Goal: Information Seeking & Learning: Learn about a topic

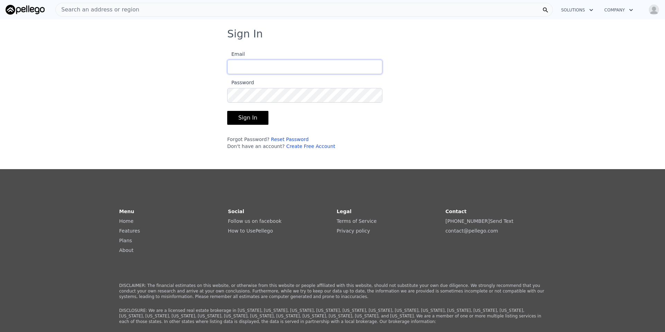
type input "Joe@MyFloridaHomePro.com"
click at [253, 120] on button "Sign In" at bounding box center [247, 118] width 41 height 14
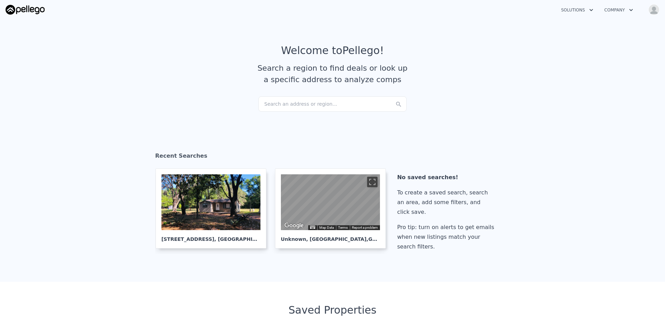
checkbox input "true"
click at [307, 105] on div "Search an address or region..." at bounding box center [332, 103] width 148 height 15
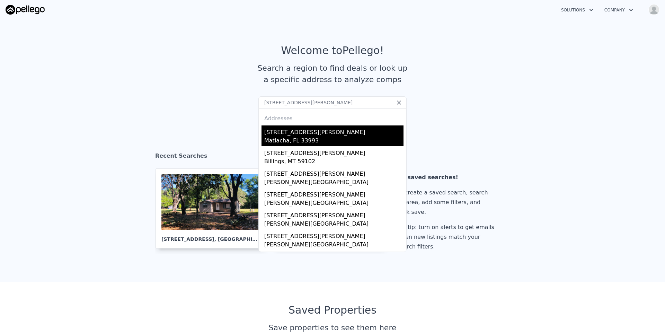
type input "2531 BROADWATER ST"
click at [332, 141] on div "Matlacha, FL 33993" at bounding box center [333, 142] width 139 height 10
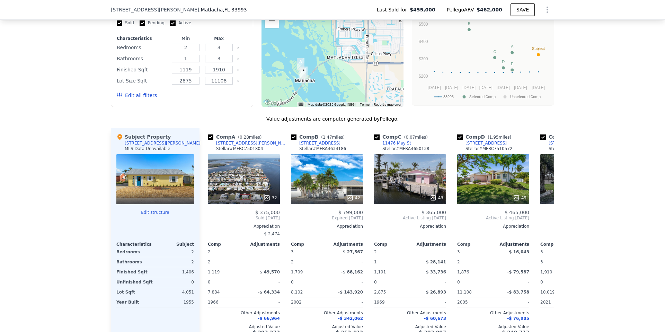
click at [168, 183] on div at bounding box center [155, 179] width 78 height 50
click at [157, 180] on div at bounding box center [155, 179] width 78 height 50
click at [150, 181] on div at bounding box center [155, 179] width 78 height 50
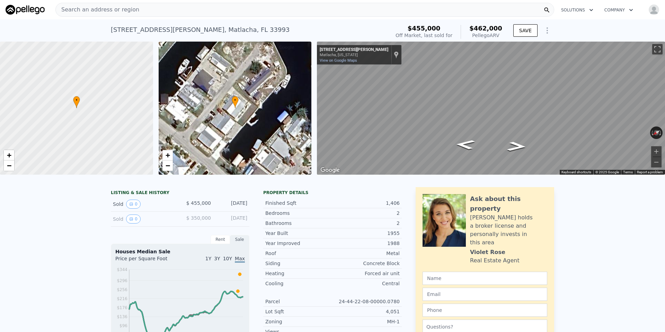
click at [150, 12] on div "Search an address or region" at bounding box center [304, 10] width 499 height 14
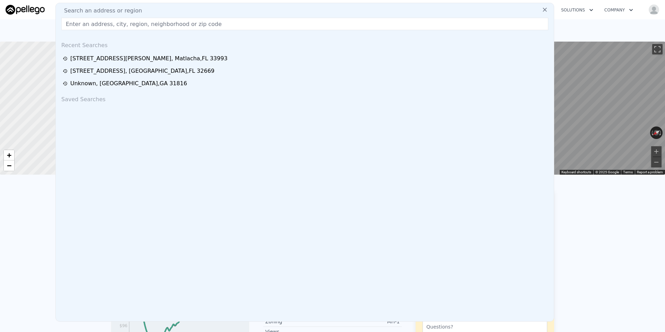
click at [116, 22] on input "text" at bounding box center [304, 24] width 487 height 12
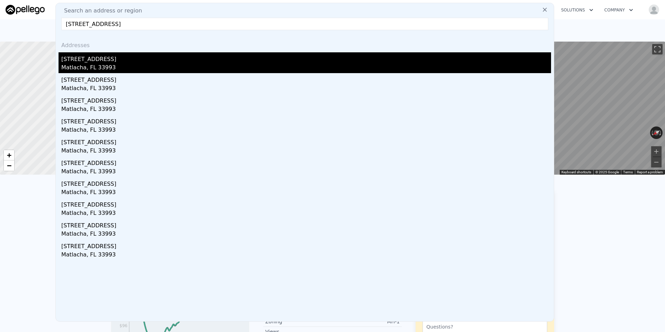
type input "11557 Island Ave, Matlacha, FL 33993"
click at [99, 57] on div "11557 Island Ave" at bounding box center [306, 57] width 490 height 11
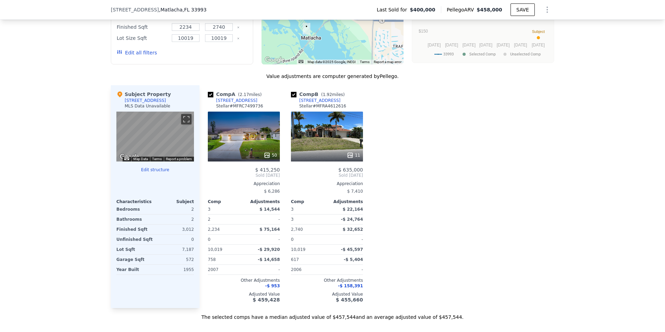
scroll to position [616, 0]
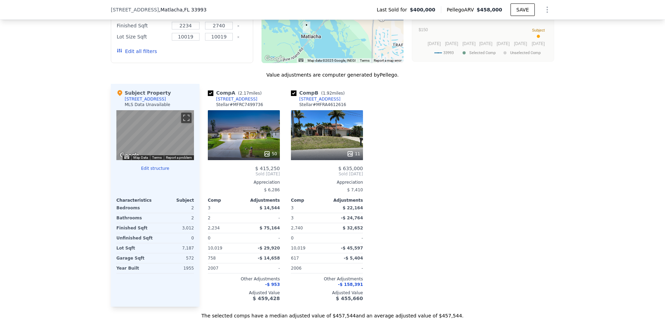
click at [263, 140] on div "50" at bounding box center [244, 135] width 72 height 50
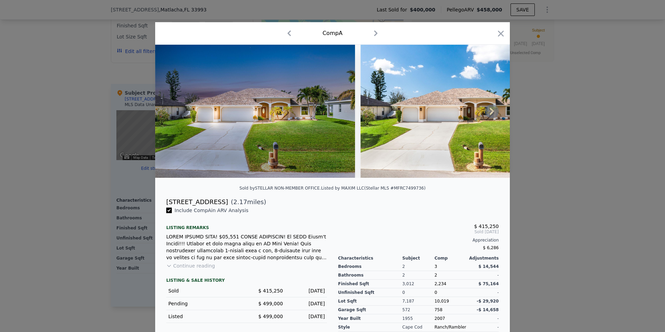
click at [489, 113] on icon at bounding box center [492, 111] width 14 height 14
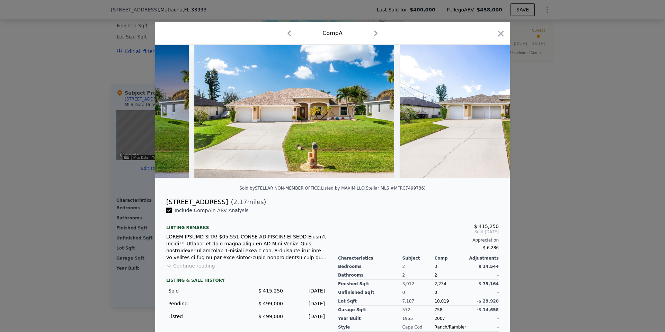
click at [489, 113] on img at bounding box center [500, 111] width 200 height 133
click at [489, 113] on div at bounding box center [332, 111] width 355 height 133
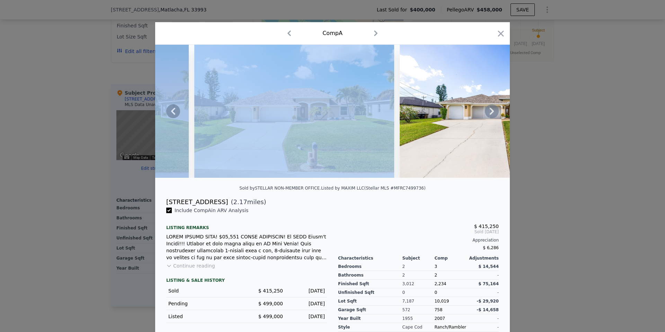
click at [489, 113] on icon at bounding box center [492, 111] width 14 height 14
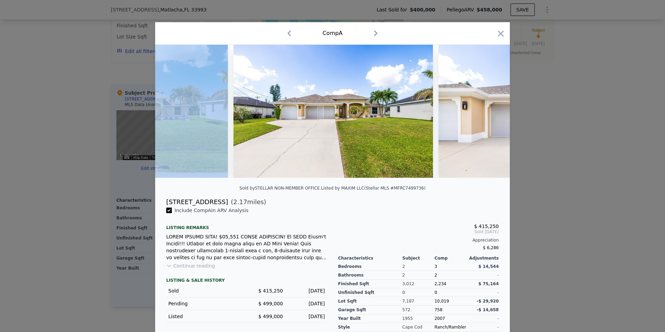
click at [491, 112] on img at bounding box center [539, 111] width 200 height 133
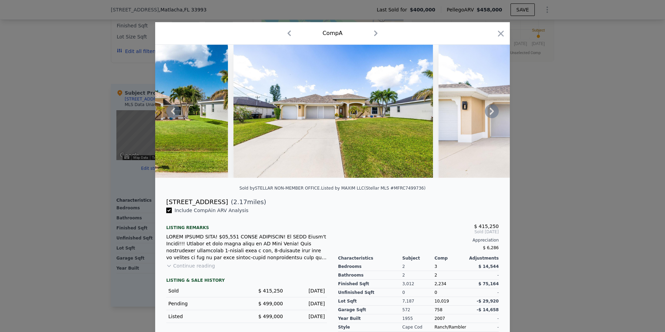
click at [492, 111] on icon at bounding box center [492, 111] width 4 height 7
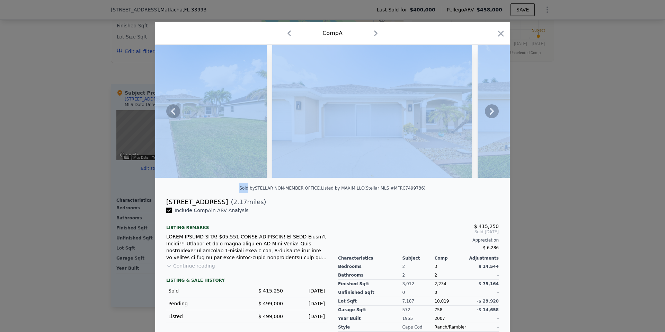
click at [493, 111] on icon at bounding box center [492, 111] width 4 height 7
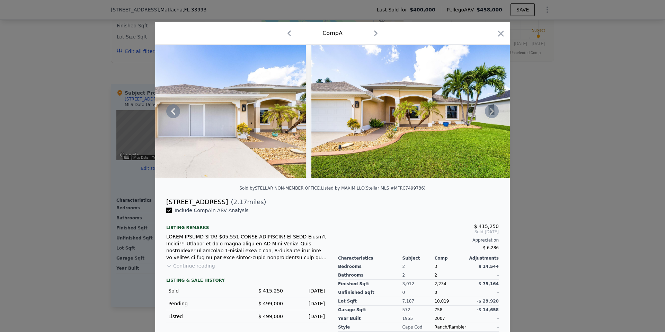
click at [493, 111] on icon at bounding box center [492, 111] width 4 height 7
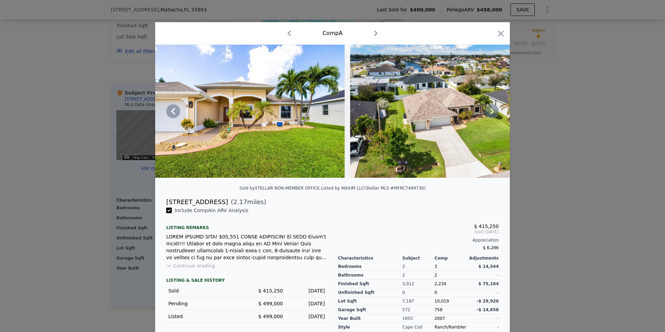
click at [493, 111] on icon at bounding box center [492, 111] width 4 height 7
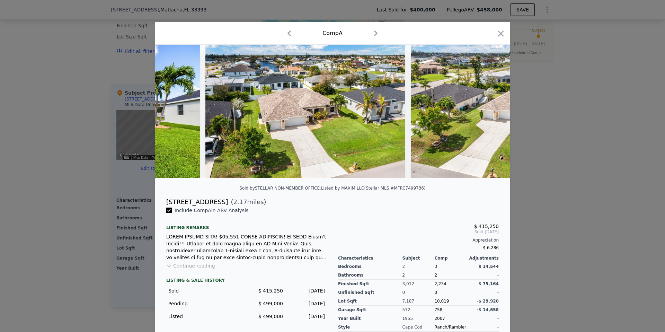
scroll to position [0, 998]
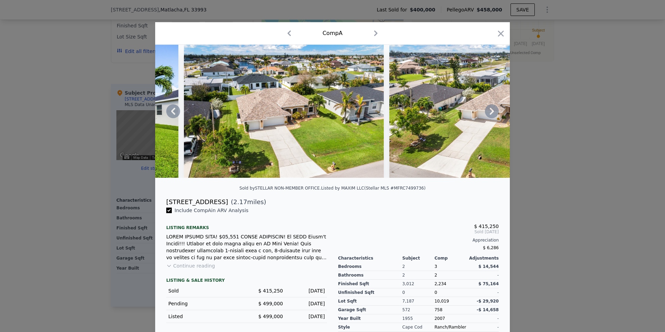
click at [493, 111] on icon at bounding box center [492, 111] width 4 height 7
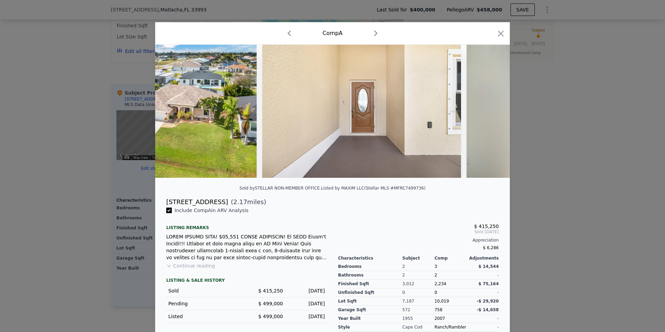
click at [493, 111] on div at bounding box center [332, 111] width 355 height 133
click at [493, 111] on icon at bounding box center [492, 111] width 4 height 7
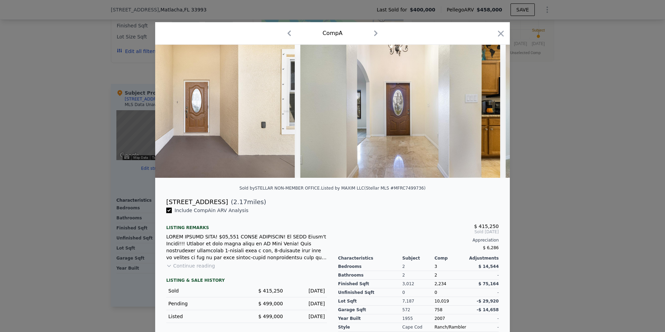
click at [493, 111] on img at bounding box center [400, 111] width 200 height 133
click at [493, 111] on icon at bounding box center [492, 111] width 4 height 7
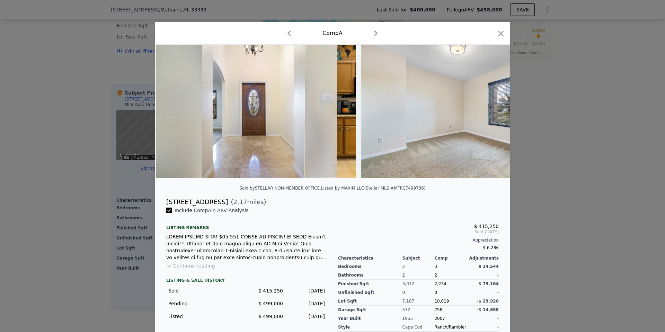
click at [493, 111] on img at bounding box center [461, 111] width 200 height 133
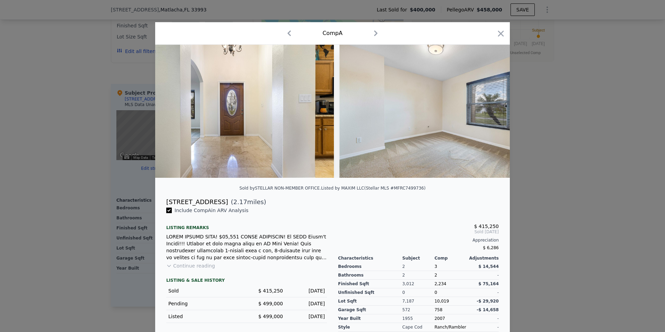
click at [493, 111] on img at bounding box center [440, 111] width 200 height 133
click at [493, 111] on icon at bounding box center [492, 111] width 4 height 7
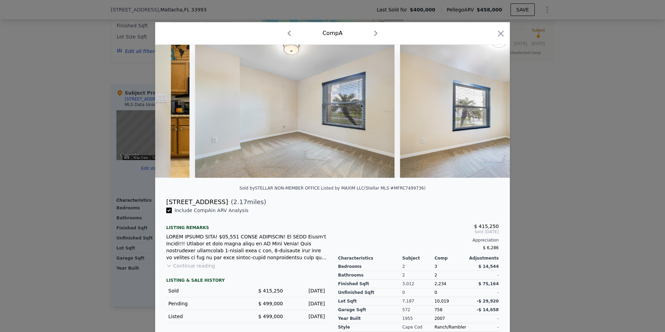
click at [493, 111] on img at bounding box center [498, 111] width 197 height 133
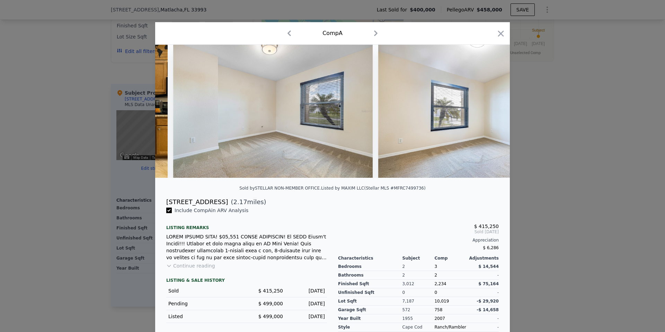
click at [493, 111] on img at bounding box center [476, 111] width 197 height 133
click at [493, 111] on icon at bounding box center [492, 111] width 4 height 7
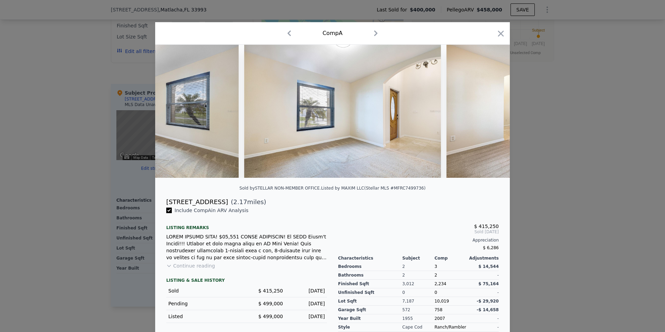
click at [493, 111] on div at bounding box center [332, 111] width 355 height 133
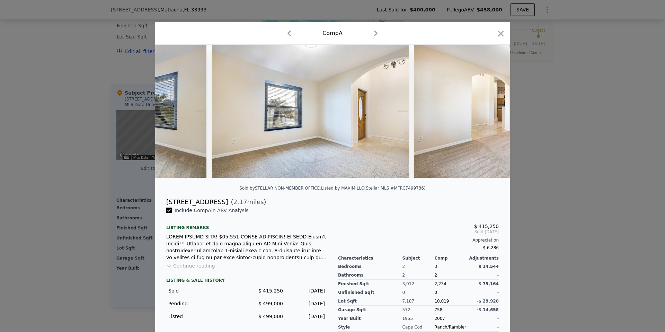
click at [493, 111] on img at bounding box center [515, 111] width 203 height 133
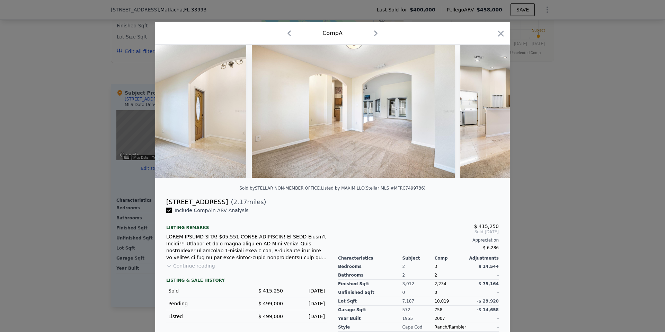
scroll to position [0, 2162]
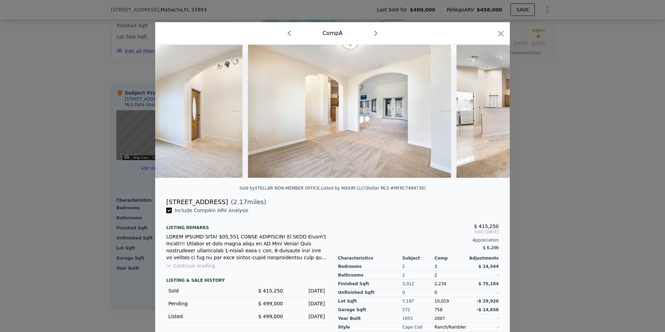
click at [493, 111] on div at bounding box center [332, 111] width 355 height 133
click at [493, 111] on icon at bounding box center [492, 111] width 4 height 7
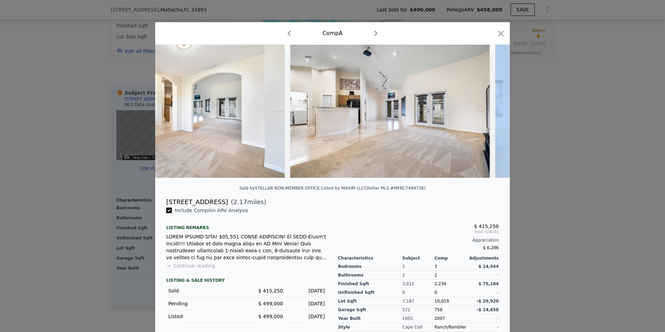
click at [493, 111] on div at bounding box center [332, 111] width 355 height 133
click at [493, 111] on icon at bounding box center [492, 111] width 4 height 7
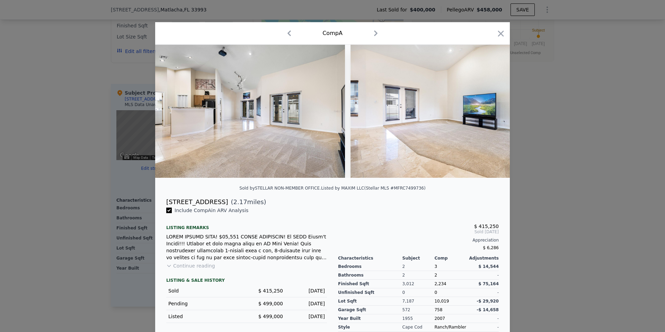
click at [493, 111] on img at bounding box center [451, 111] width 200 height 133
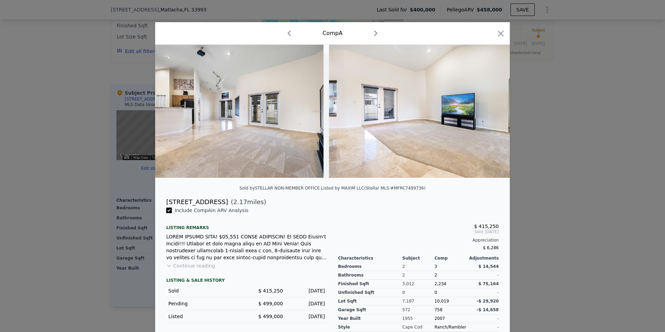
click at [493, 111] on img at bounding box center [429, 111] width 200 height 133
click at [493, 111] on div at bounding box center [332, 111] width 355 height 133
click at [498, 34] on icon "button" at bounding box center [501, 34] width 10 height 10
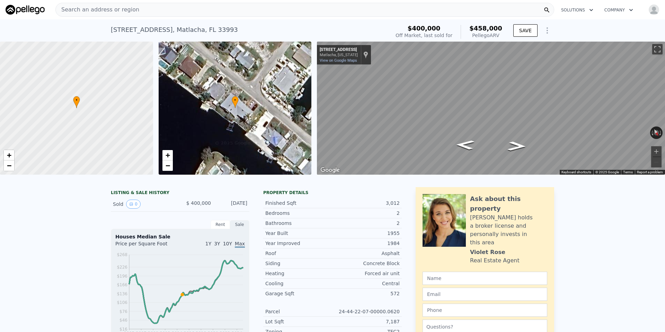
scroll to position [0, 3]
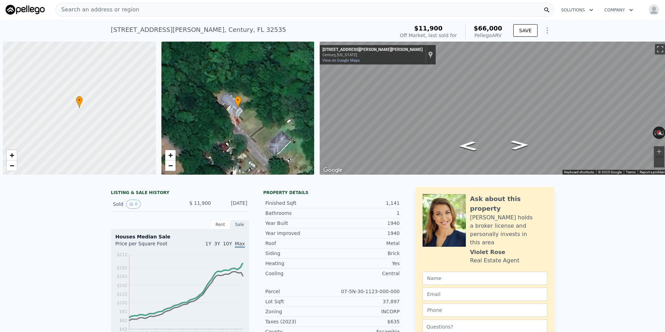
scroll to position [0, 3]
